Goal: Task Accomplishment & Management: Manage account settings

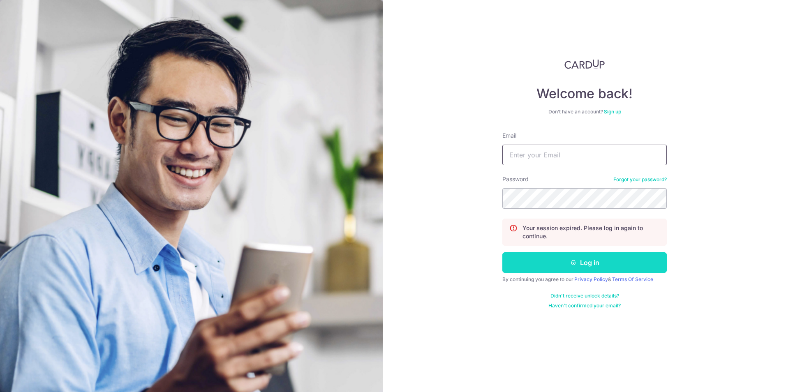
type input "[PERSON_NAME][EMAIL_ADDRESS][DOMAIN_NAME]"
click at [597, 265] on button "Log in" at bounding box center [584, 262] width 164 height 21
